Goal: Information Seeking & Learning: Learn about a topic

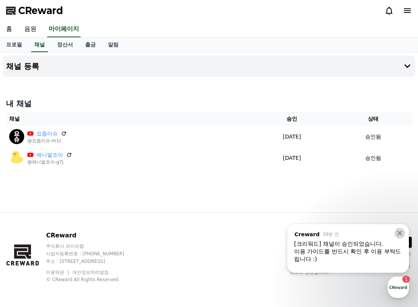
click at [401, 235] on icon at bounding box center [399, 233] width 5 height 5
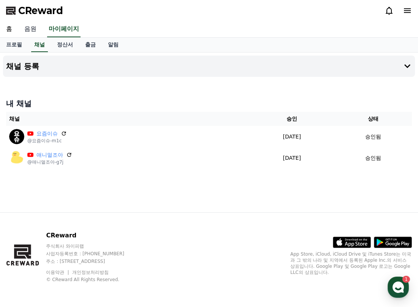
click at [27, 32] on link "음원" at bounding box center [30, 29] width 24 height 16
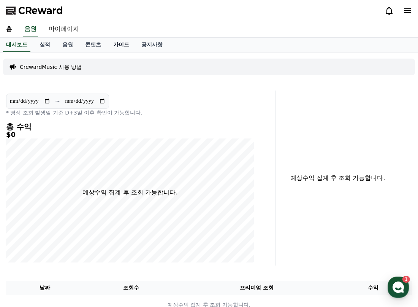
click at [127, 48] on link "가이드" at bounding box center [121, 45] width 28 height 14
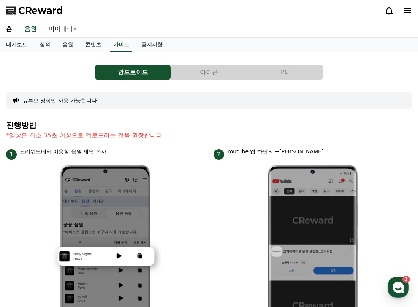
click at [47, 37] on link "마이페이지" at bounding box center [64, 29] width 43 height 16
select select "**********"
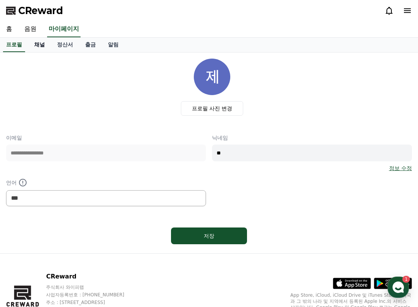
click at [49, 44] on link "채널" at bounding box center [39, 45] width 23 height 14
click at [35, 33] on link "음원" at bounding box center [30, 29] width 24 height 16
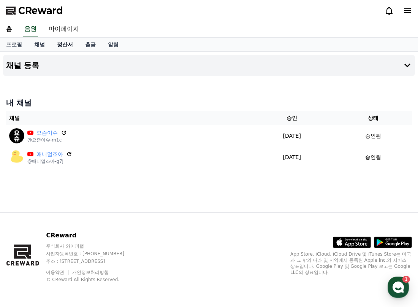
click at [57, 46] on link "정산서" at bounding box center [65, 45] width 28 height 14
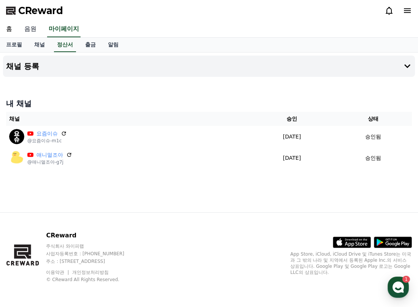
click at [24, 32] on link "음원" at bounding box center [30, 29] width 24 height 16
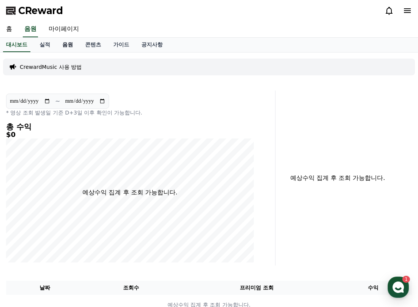
click at [58, 49] on link "음원" at bounding box center [67, 45] width 23 height 14
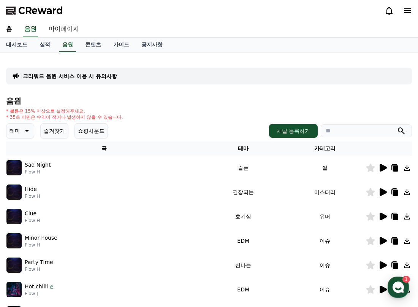
scroll to position [208, 0]
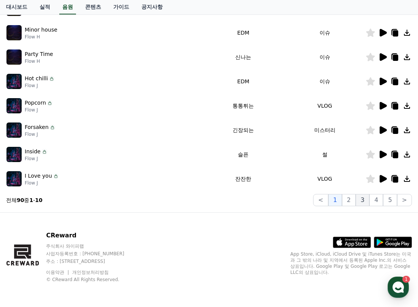
click at [365, 202] on button "3" at bounding box center [363, 200] width 14 height 12
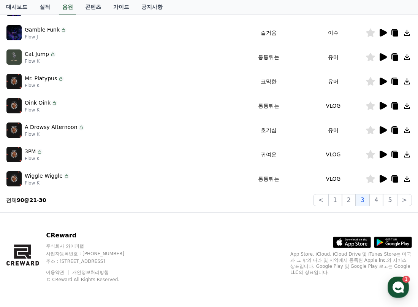
scroll to position [94, 0]
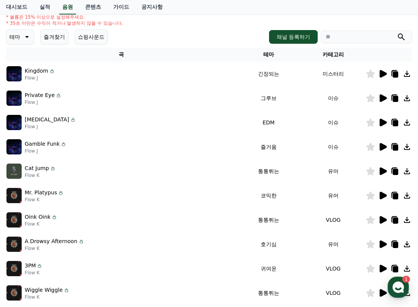
click at [381, 168] on icon at bounding box center [382, 171] width 7 height 8
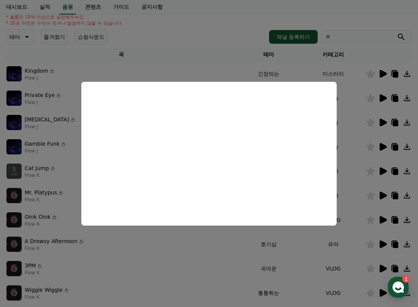
click at [215, 239] on button "close modal" at bounding box center [209, 153] width 418 height 307
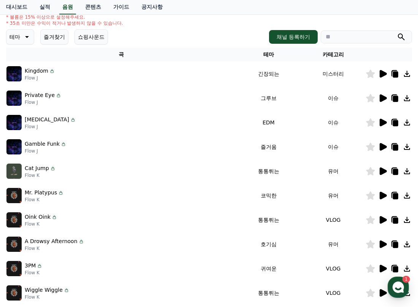
click at [381, 195] on icon at bounding box center [382, 195] width 7 height 8
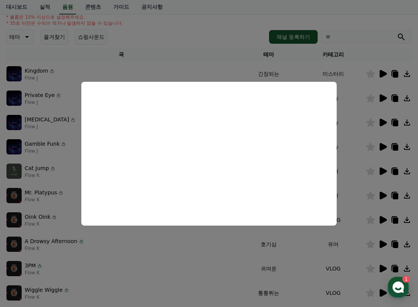
click at [145, 248] on button "close modal" at bounding box center [209, 153] width 418 height 307
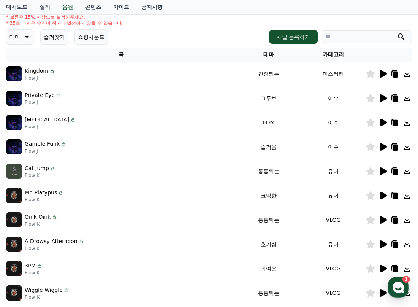
click at [384, 220] on icon at bounding box center [382, 220] width 7 height 8
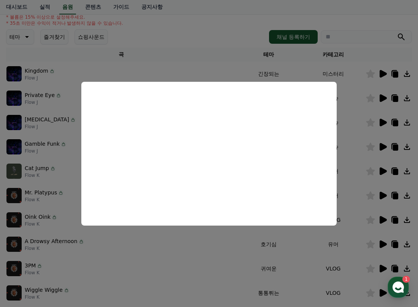
click at [208, 251] on button "close modal" at bounding box center [209, 153] width 418 height 307
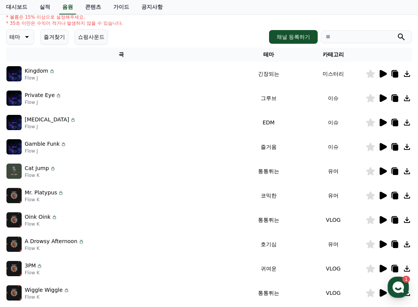
click at [383, 245] on icon at bounding box center [382, 244] width 7 height 8
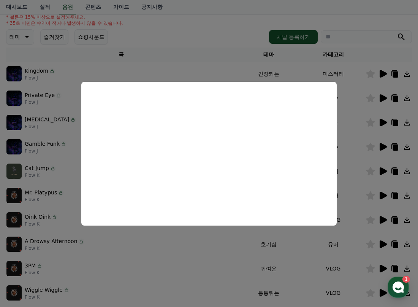
click at [238, 251] on button "close modal" at bounding box center [209, 153] width 418 height 307
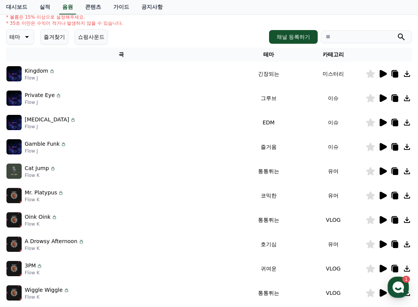
scroll to position [132, 0]
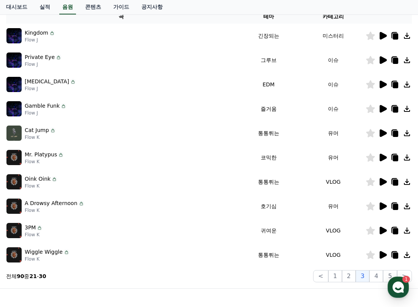
click at [383, 231] on icon at bounding box center [382, 230] width 7 height 8
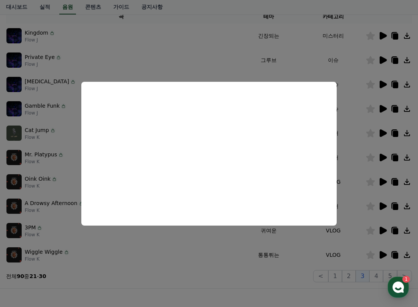
drag, startPoint x: 227, startPoint y: 247, endPoint x: 283, endPoint y: 252, distance: 56.1
click at [227, 247] on button "close modal" at bounding box center [209, 153] width 418 height 307
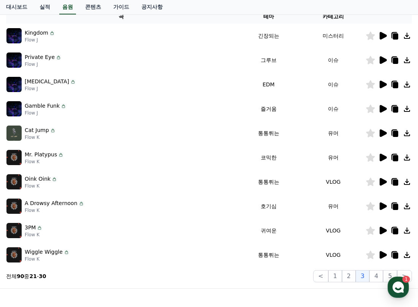
click at [381, 252] on icon at bounding box center [382, 255] width 7 height 8
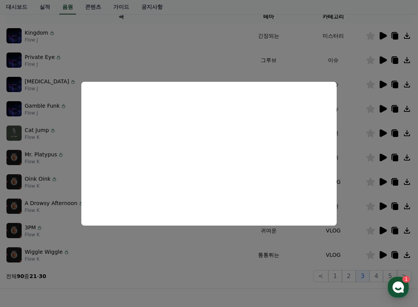
drag, startPoint x: 387, startPoint y: 248, endPoint x: 395, endPoint y: 254, distance: 10.0
click at [387, 248] on button "close modal" at bounding box center [209, 153] width 418 height 307
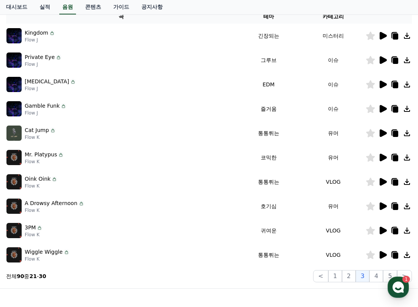
click at [395, 255] on icon at bounding box center [395, 255] width 5 height 6
click at [377, 277] on button "4" at bounding box center [376, 276] width 14 height 12
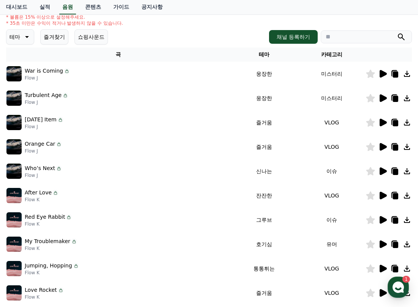
scroll to position [132, 0]
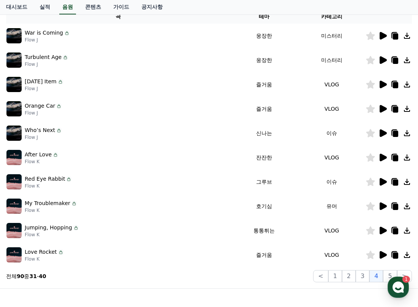
click at [383, 209] on icon at bounding box center [382, 206] width 7 height 8
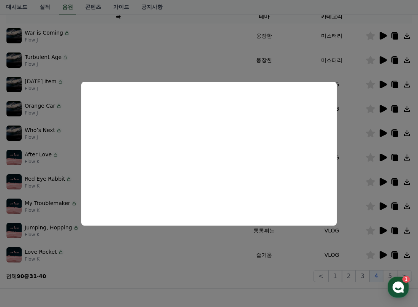
click at [180, 233] on button "close modal" at bounding box center [209, 153] width 418 height 307
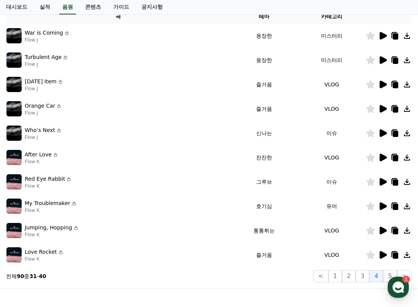
click at [383, 205] on icon at bounding box center [382, 206] width 7 height 8
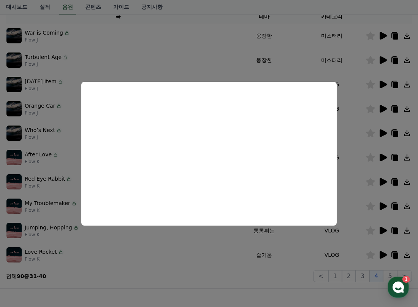
drag, startPoint x: 256, startPoint y: 269, endPoint x: 262, endPoint y: 269, distance: 6.1
click at [256, 269] on button "close modal" at bounding box center [209, 153] width 418 height 307
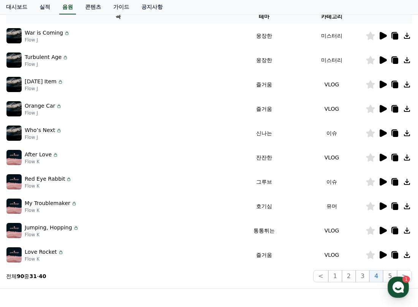
click at [382, 253] on icon at bounding box center [382, 255] width 7 height 8
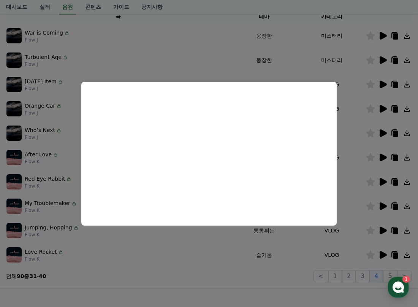
click at [212, 259] on button "close modal" at bounding box center [209, 153] width 418 height 307
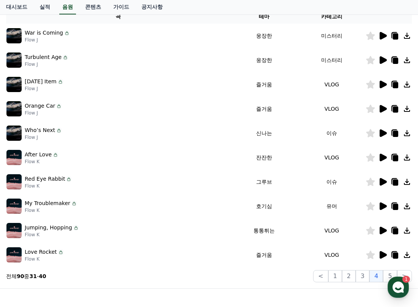
click at [397, 208] on icon at bounding box center [395, 207] width 5 height 6
